Goal: Task Accomplishment & Management: Use online tool/utility

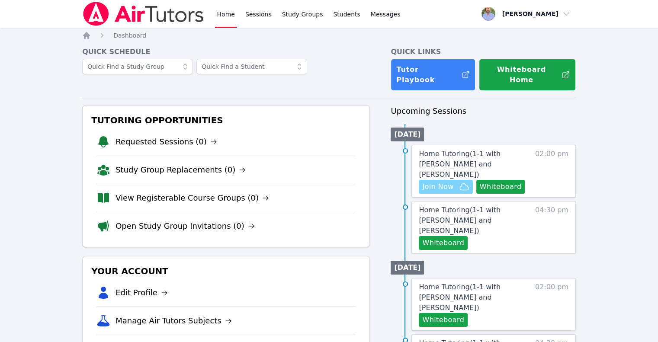
click at [441, 182] on span "Join Now" at bounding box center [438, 187] width 31 height 10
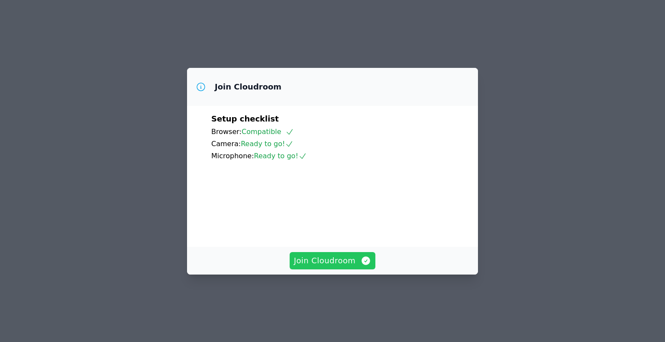
click at [357, 267] on span "Join Cloudroom" at bounding box center [332, 261] width 77 height 12
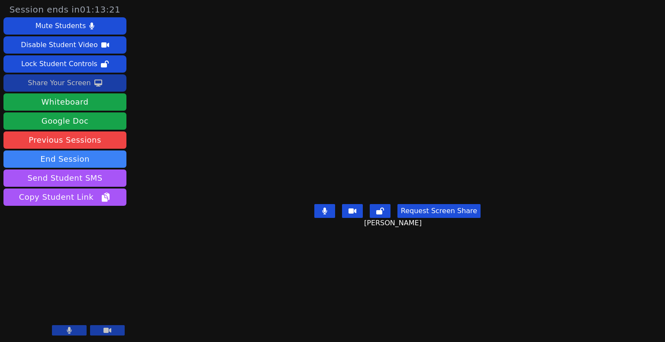
click at [73, 84] on div "Share Your Screen" at bounding box center [59, 83] width 63 height 14
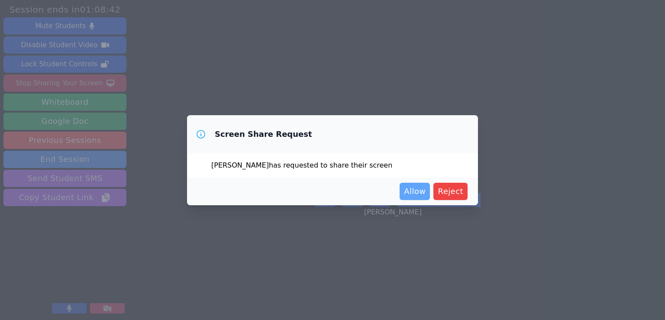
click at [407, 190] on span "Allow" at bounding box center [415, 191] width 22 height 12
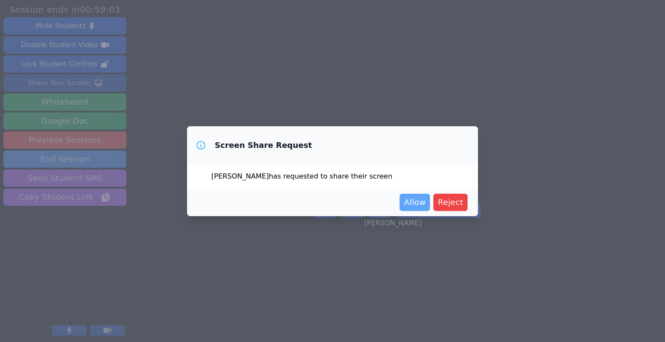
click at [410, 201] on span "Allow" at bounding box center [415, 203] width 22 height 12
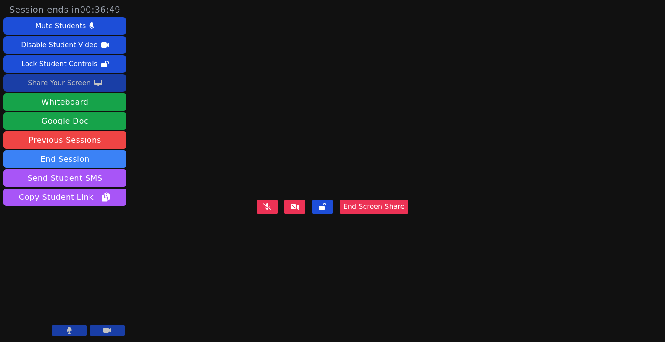
click at [408, 214] on button "End Screen Share" at bounding box center [374, 207] width 68 height 14
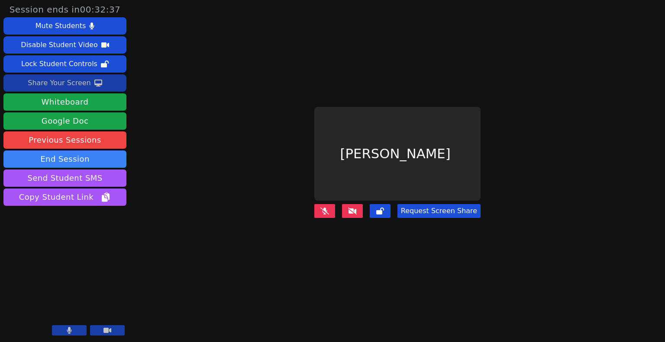
click at [70, 87] on div "Share Your Screen" at bounding box center [59, 83] width 63 height 14
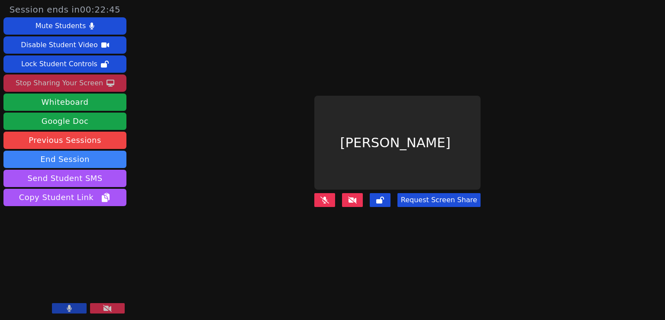
click at [350, 197] on icon at bounding box center [352, 200] width 9 height 7
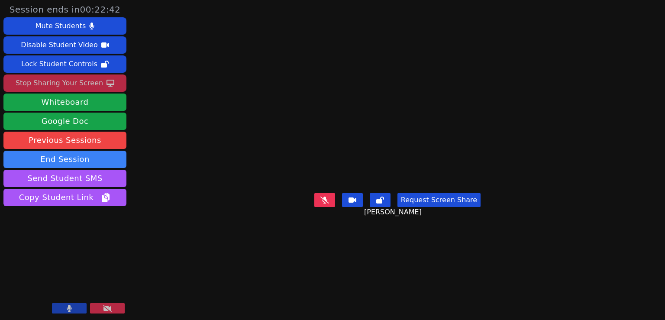
click at [352, 203] on icon at bounding box center [352, 200] width 8 height 7
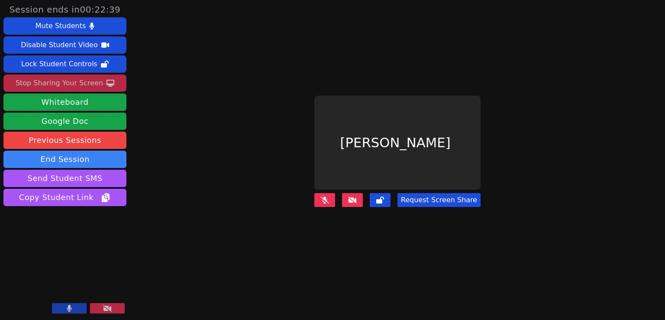
click at [354, 197] on icon at bounding box center [352, 200] width 9 height 7
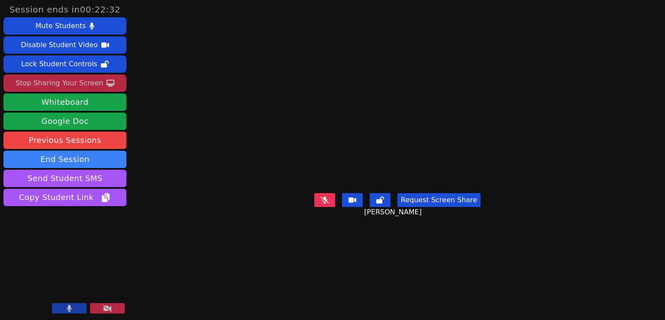
click at [119, 306] on button at bounding box center [107, 308] width 35 height 10
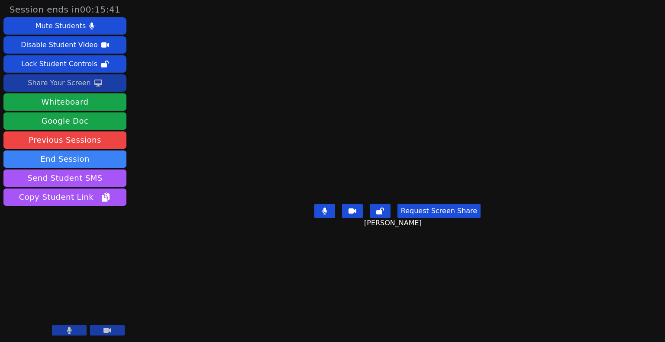
click at [68, 86] on div "Share Your Screen" at bounding box center [59, 83] width 63 height 14
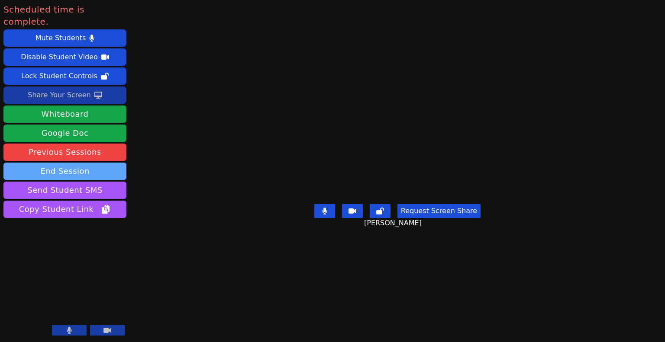
click at [86, 163] on button "End Session" at bounding box center [64, 171] width 123 height 17
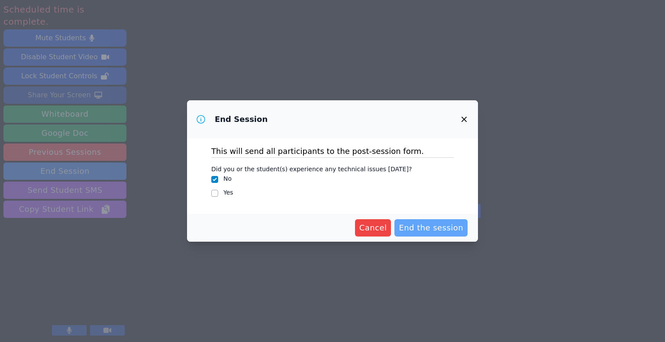
click at [430, 226] on span "End the session" at bounding box center [431, 228] width 65 height 12
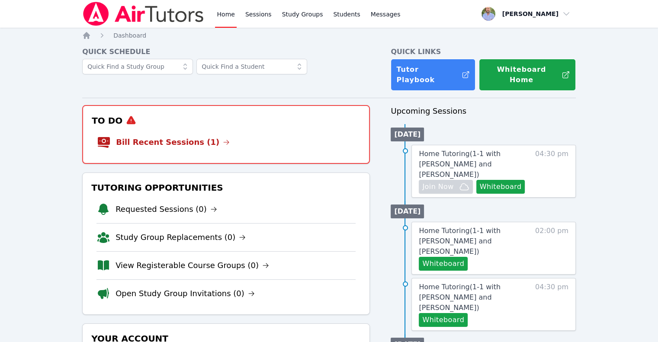
click at [162, 136] on link "Bill Recent Sessions (1)" at bounding box center [173, 142] width 114 height 12
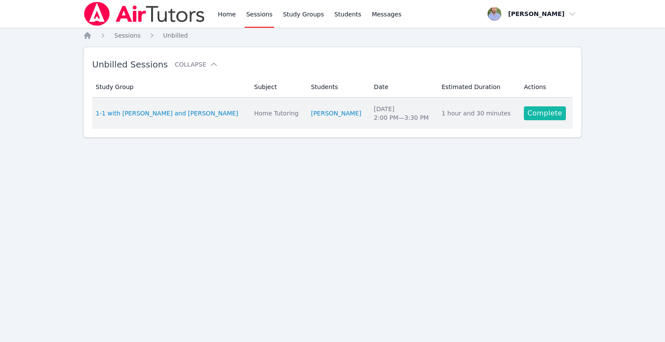
click at [542, 119] on link "Complete" at bounding box center [545, 113] width 42 height 14
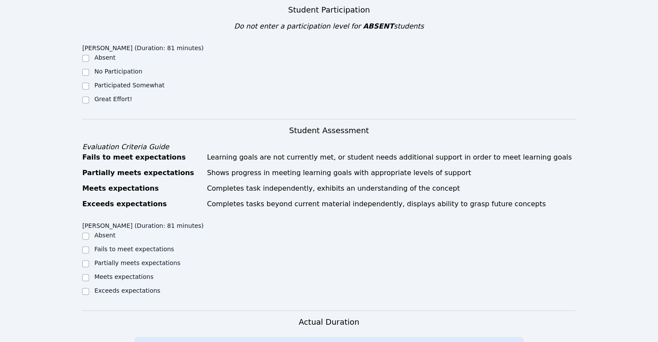
scroll to position [390, 0]
